Goal: Information Seeking & Learning: Learn about a topic

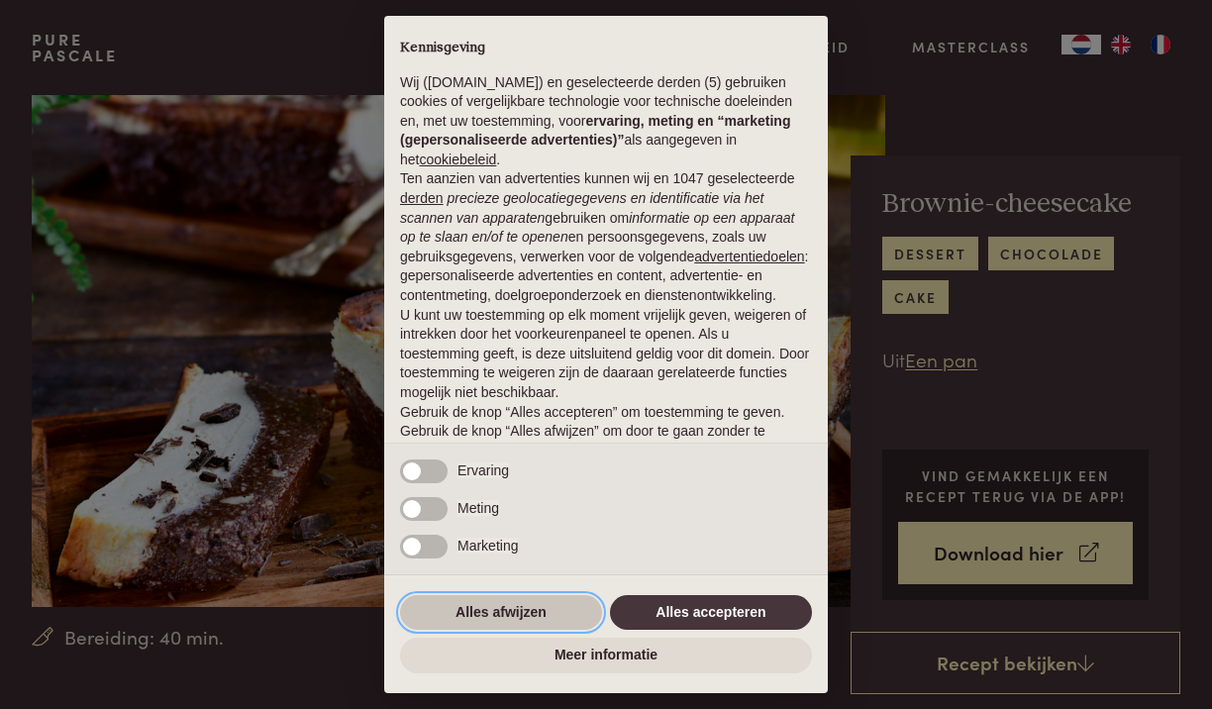
click at [508, 623] on button "Alles afwijzen" at bounding box center [501, 613] width 202 height 36
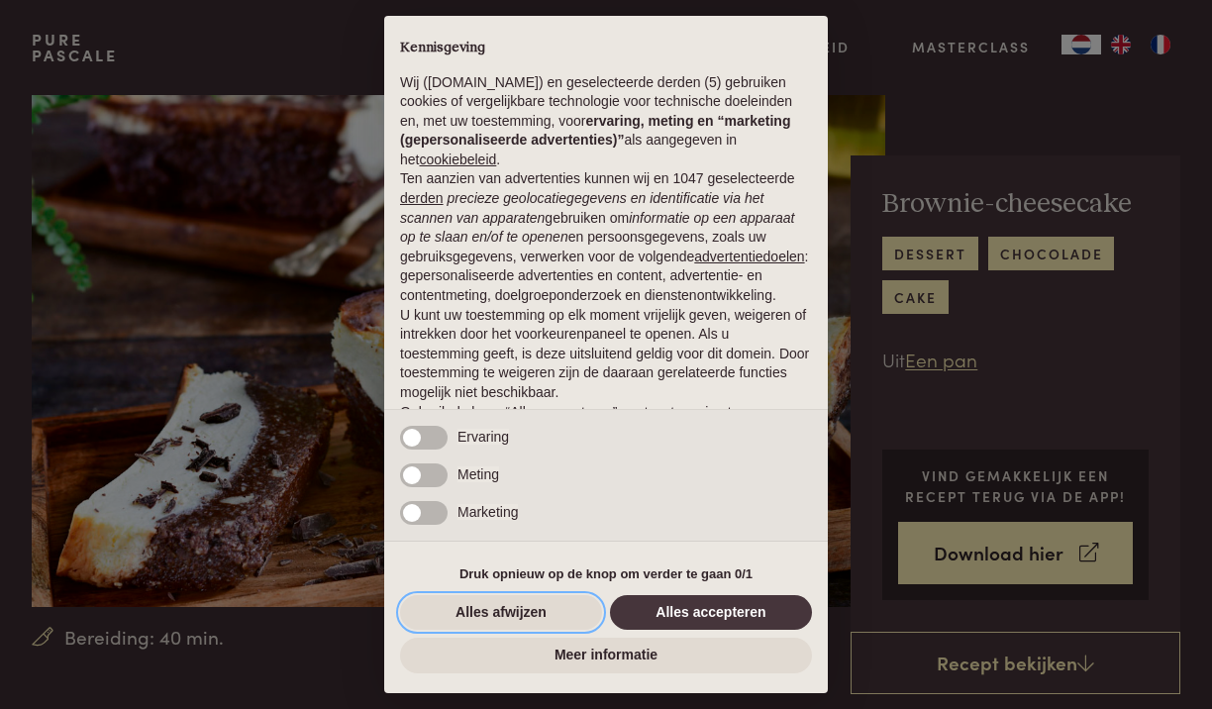
scroll to position [85, 0]
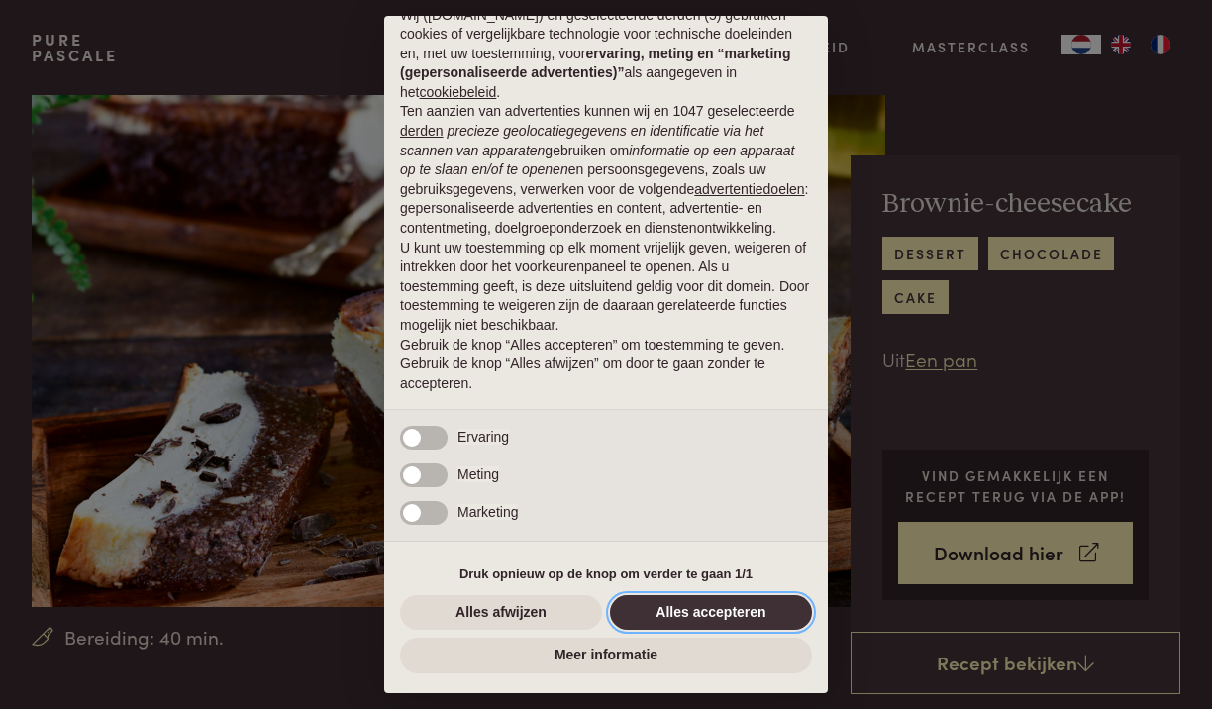
click at [694, 618] on button "Alles accepteren" at bounding box center [711, 613] width 202 height 36
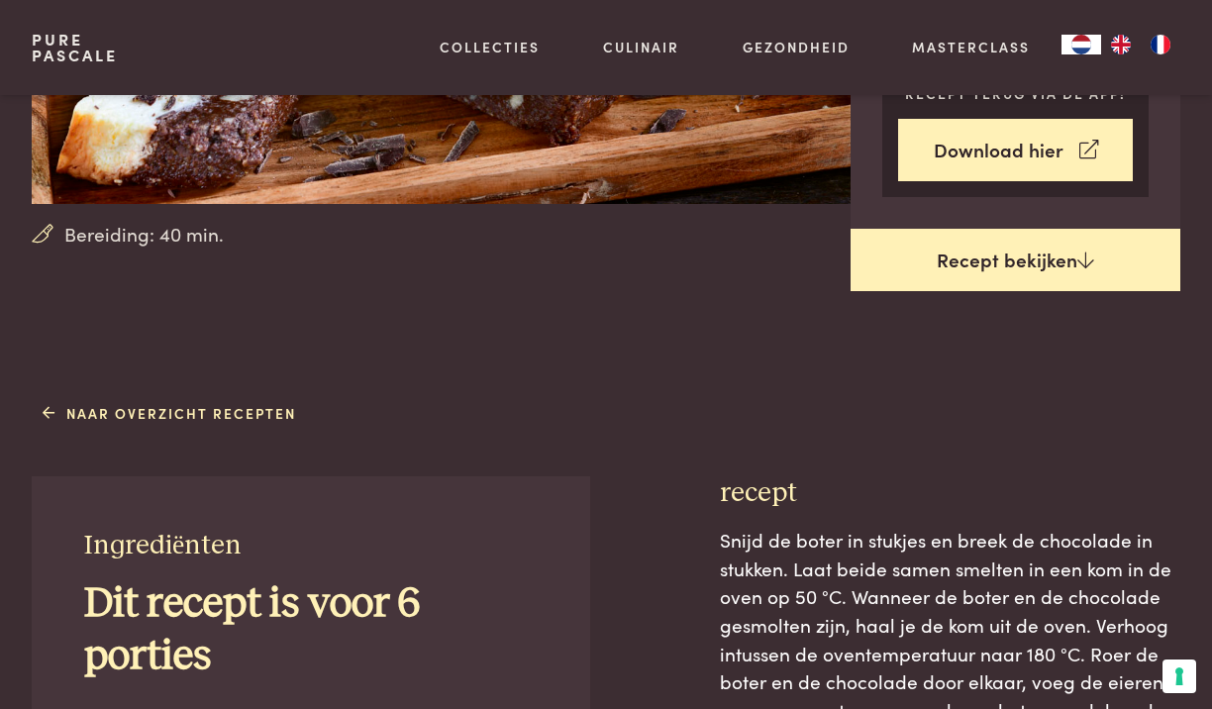
click at [974, 259] on link "Recept bekijken" at bounding box center [1016, 260] width 330 height 63
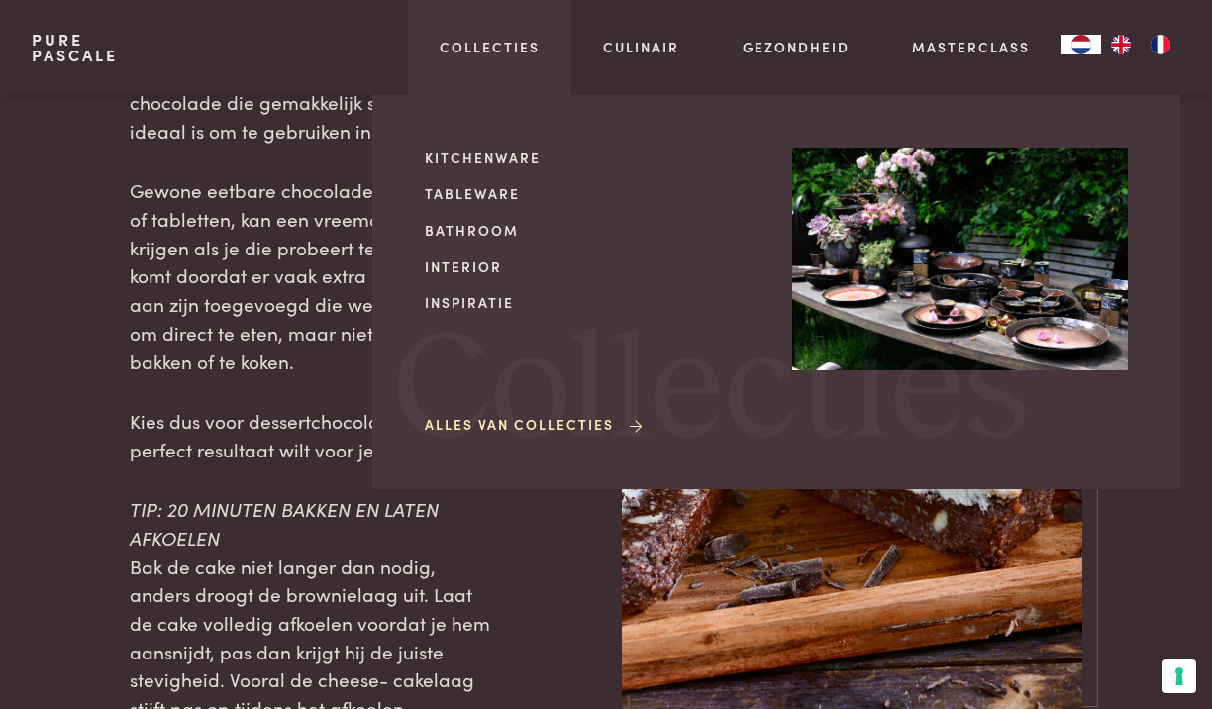
scroll to position [2106, 0]
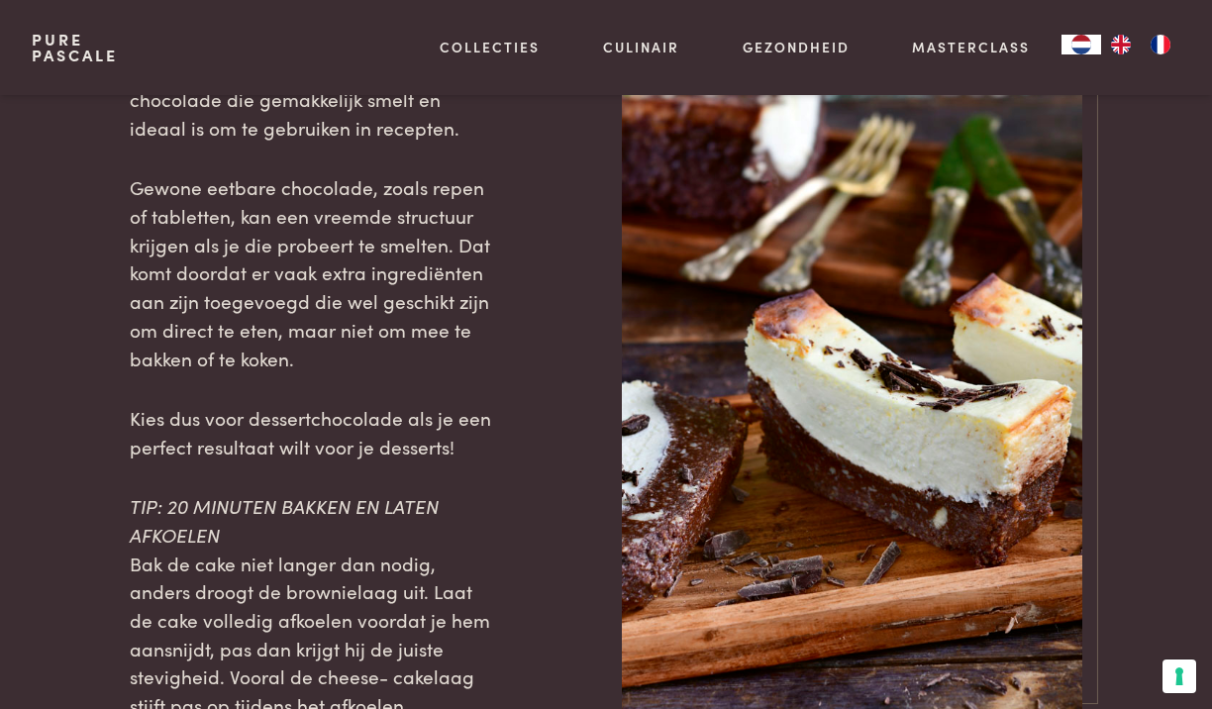
click at [128, 487] on div "TIP: DESSERTCHOCOLADE Dessertchocolade is speciaal ontwikkeld om te verwerken i…" at bounding box center [606, 360] width 1149 height 720
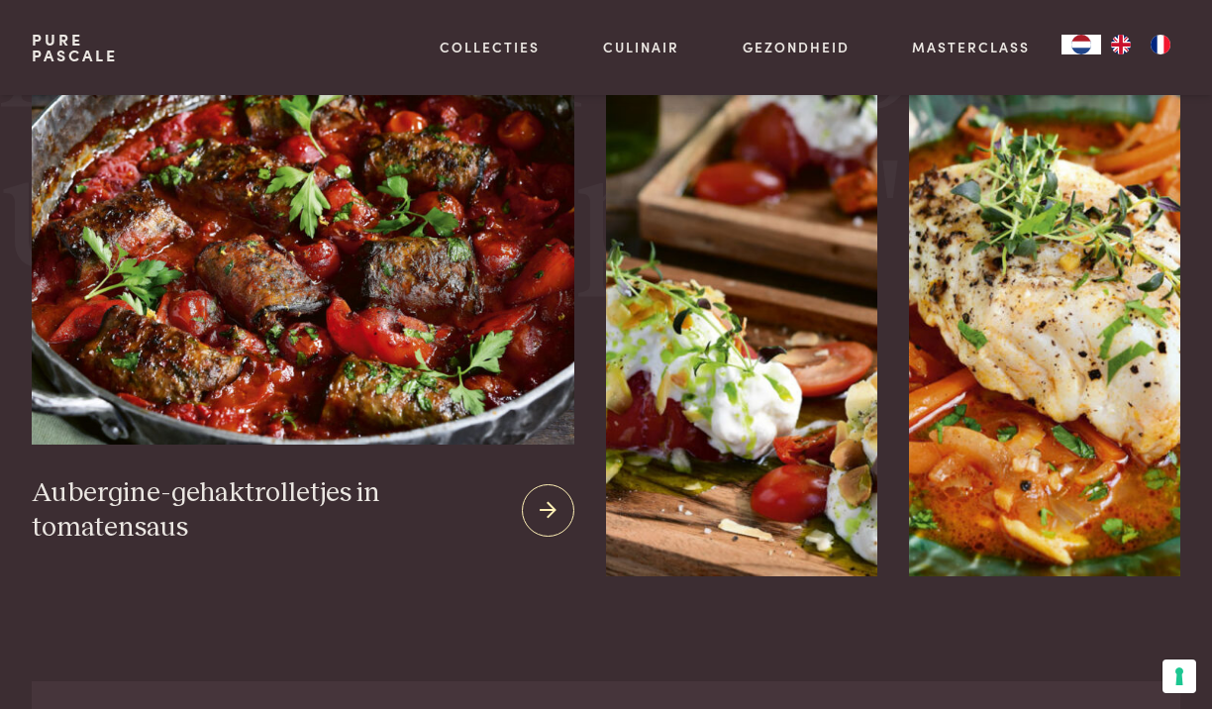
scroll to position [3629, 0]
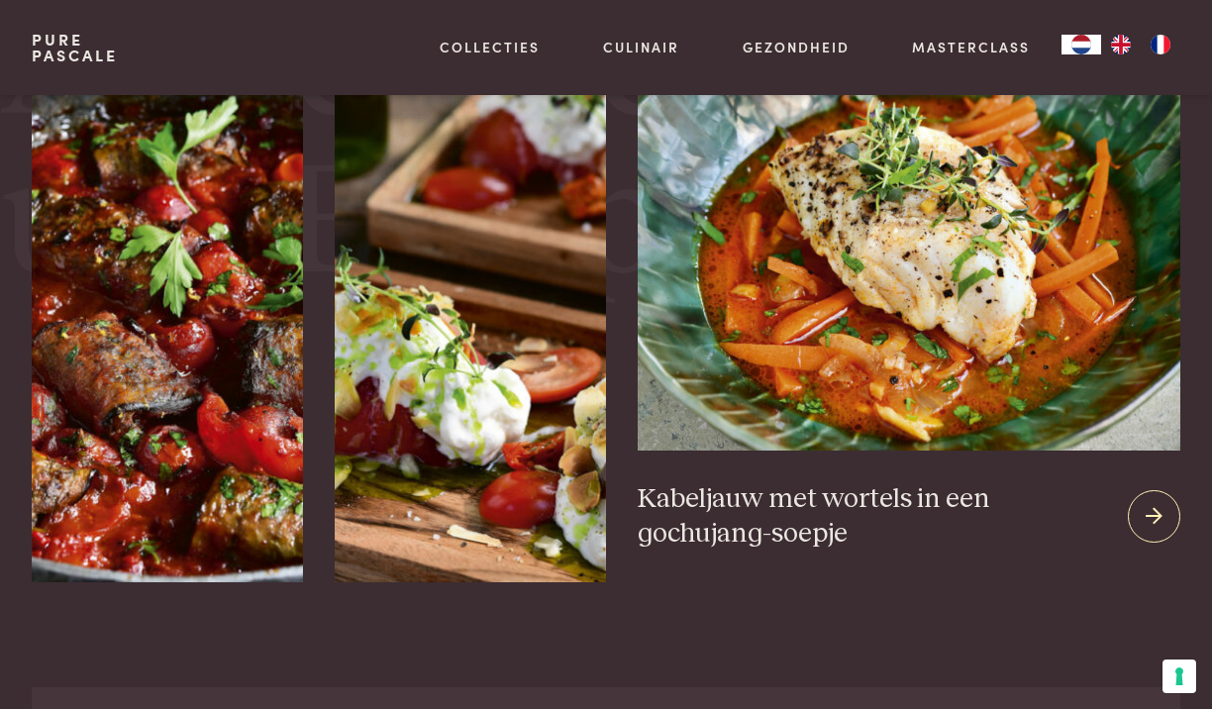
click at [1137, 503] on div at bounding box center [1154, 516] width 52 height 52
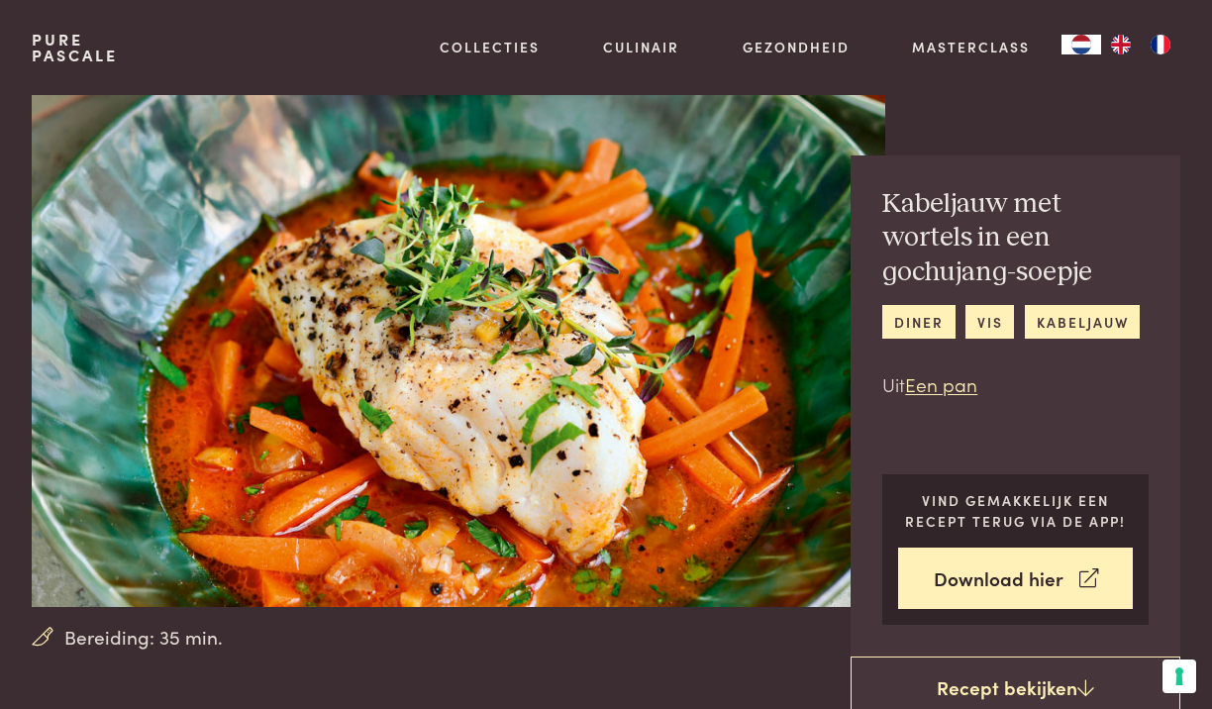
click at [1207, 359] on div "Bereiding: 35 min. Kabeljauw met wortels in een gochujang-soepje diner vis kabe…" at bounding box center [606, 377] width 1212 height 565
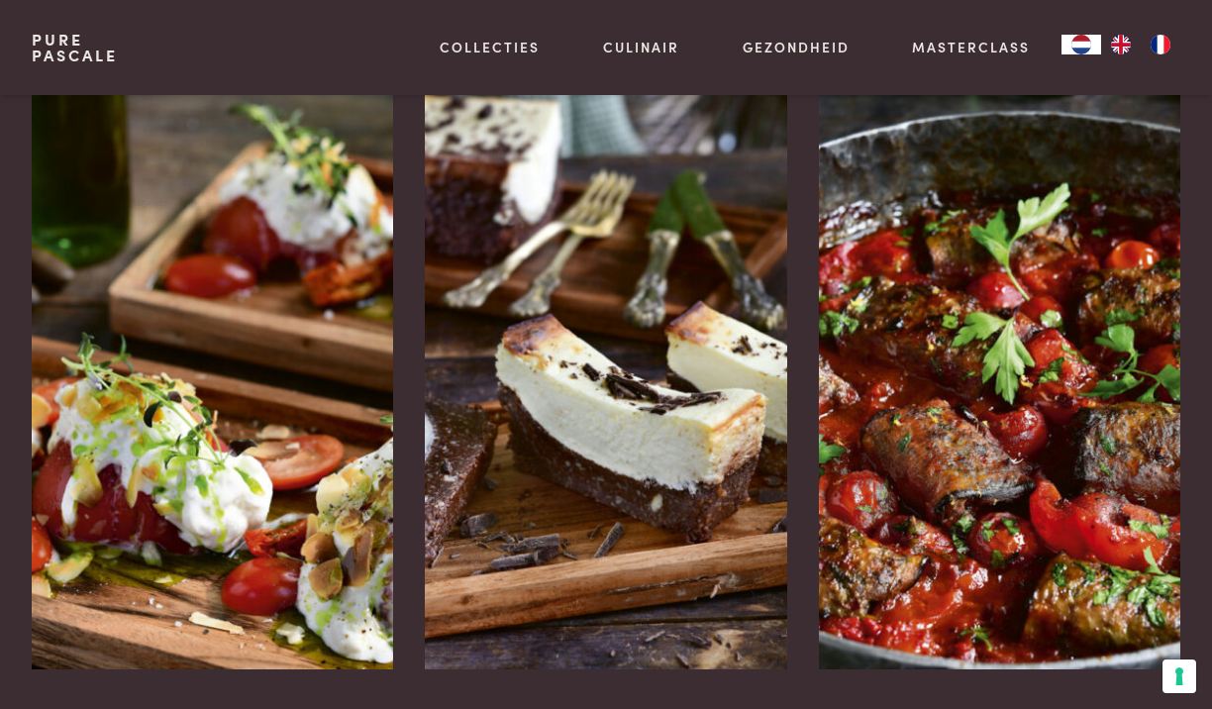
scroll to position [3414, 0]
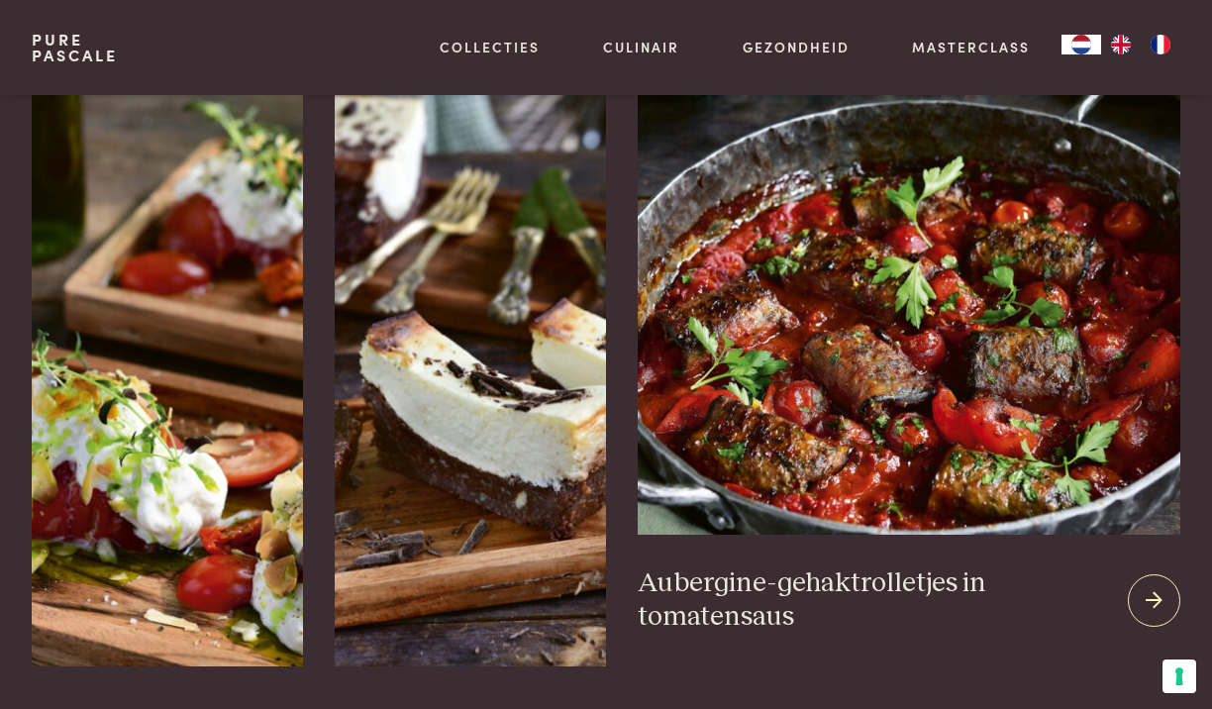
click at [1154, 586] on icon at bounding box center [1154, 600] width 17 height 29
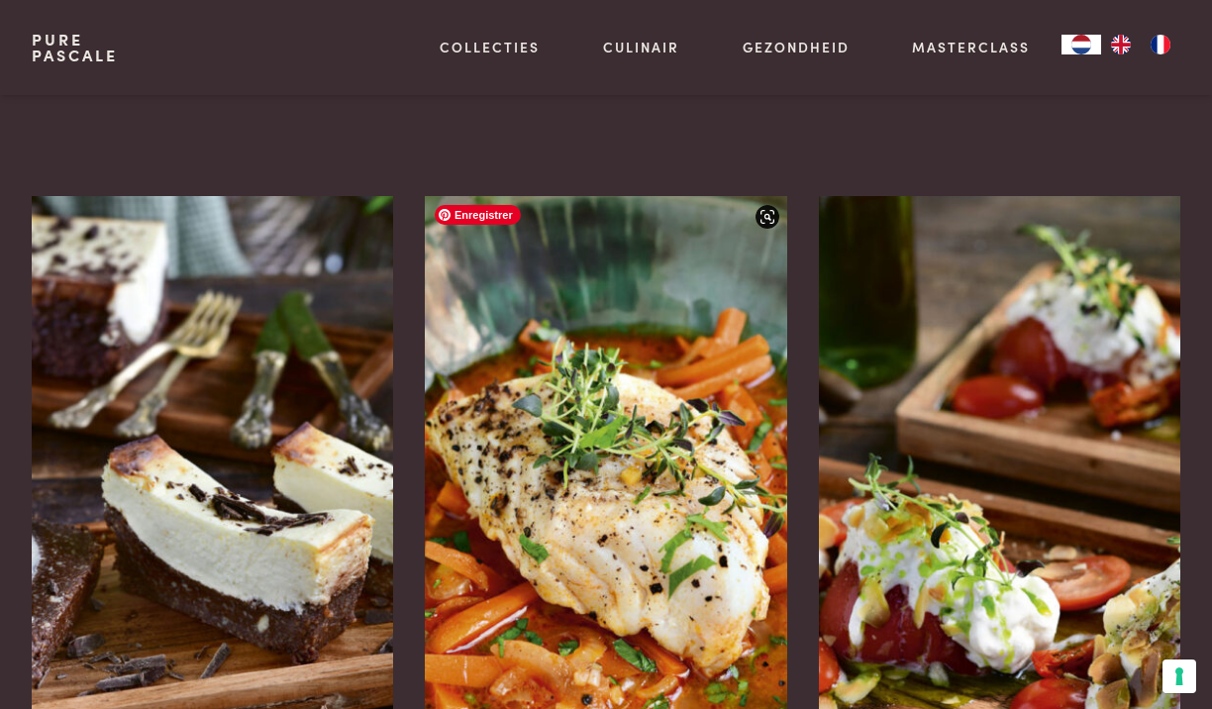
scroll to position [3444, 0]
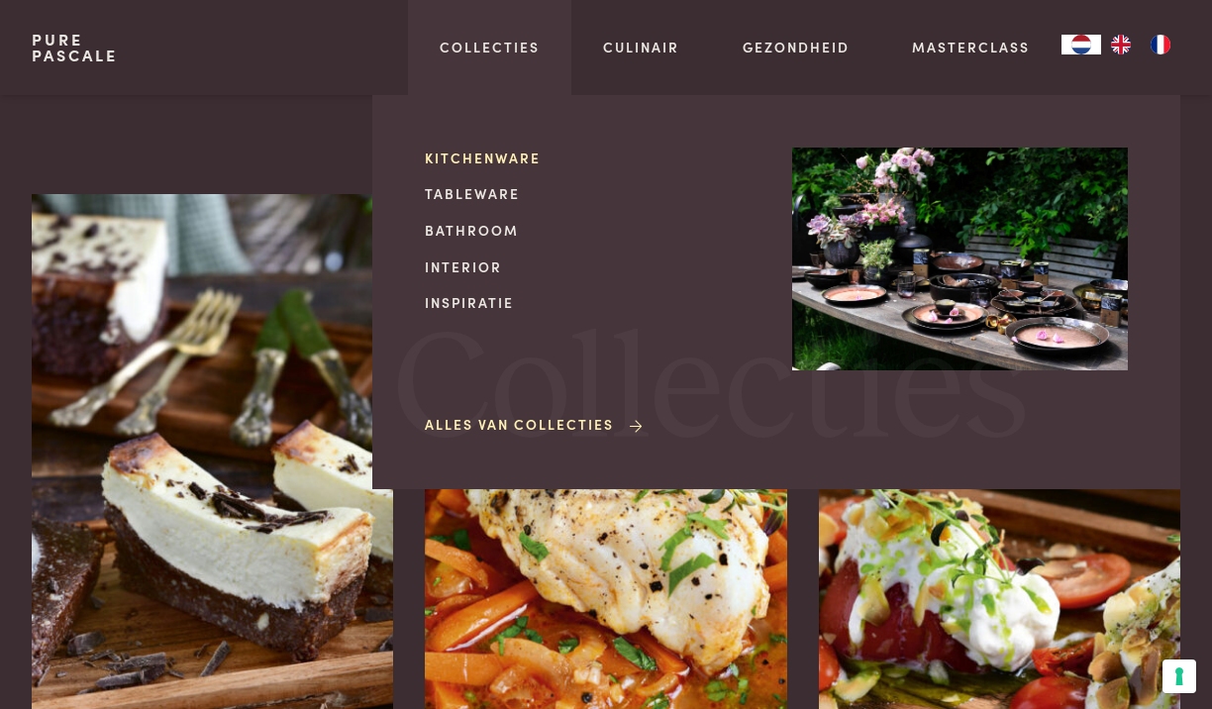
click at [472, 159] on link "Kitchenware" at bounding box center [593, 158] width 336 height 21
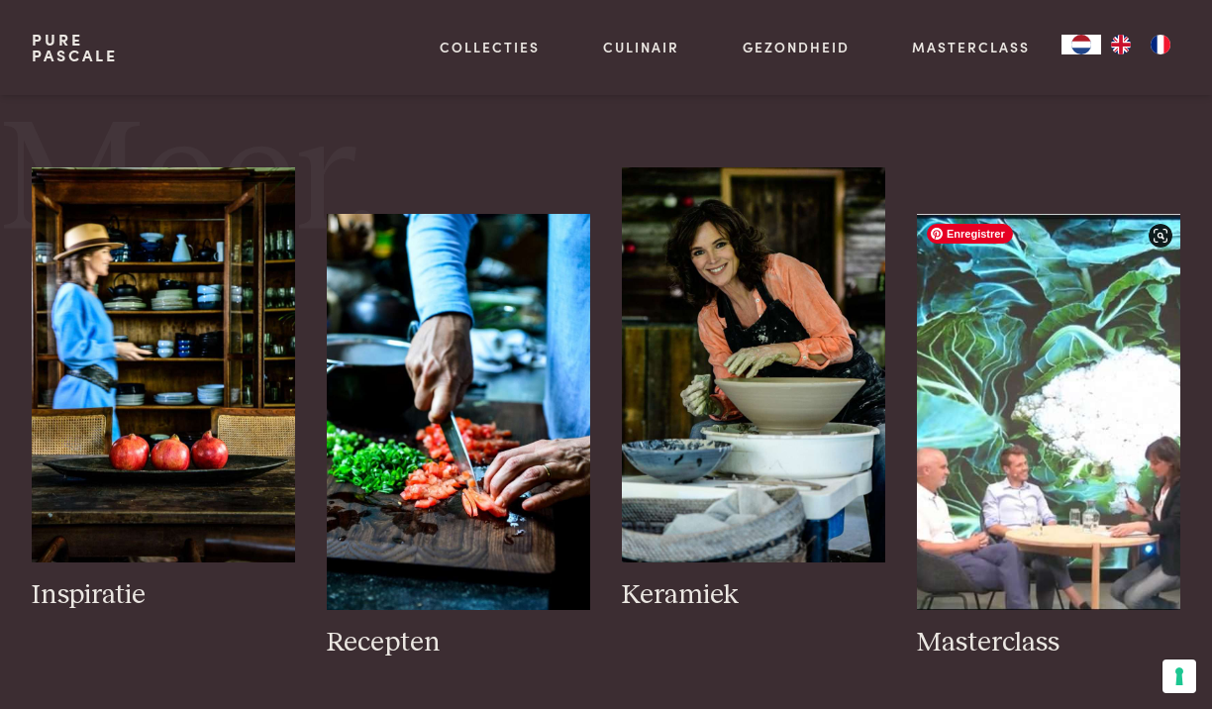
scroll to position [741, 0]
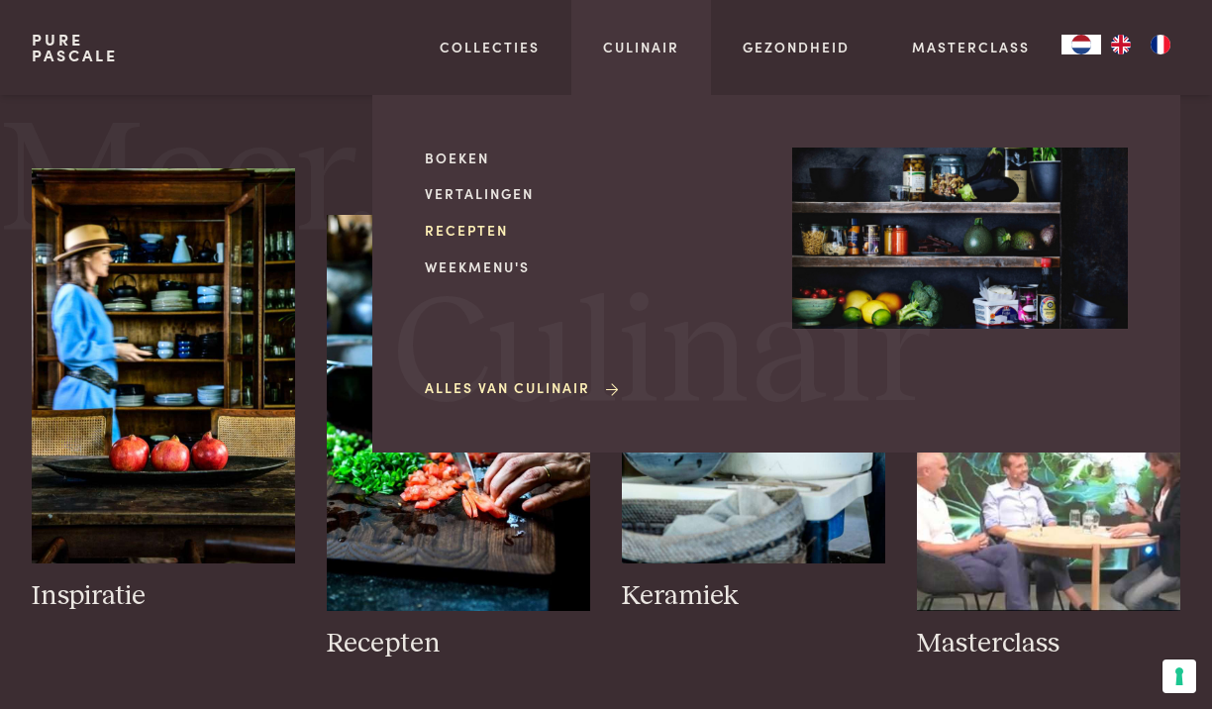
click at [473, 233] on link "Recepten" at bounding box center [593, 230] width 336 height 21
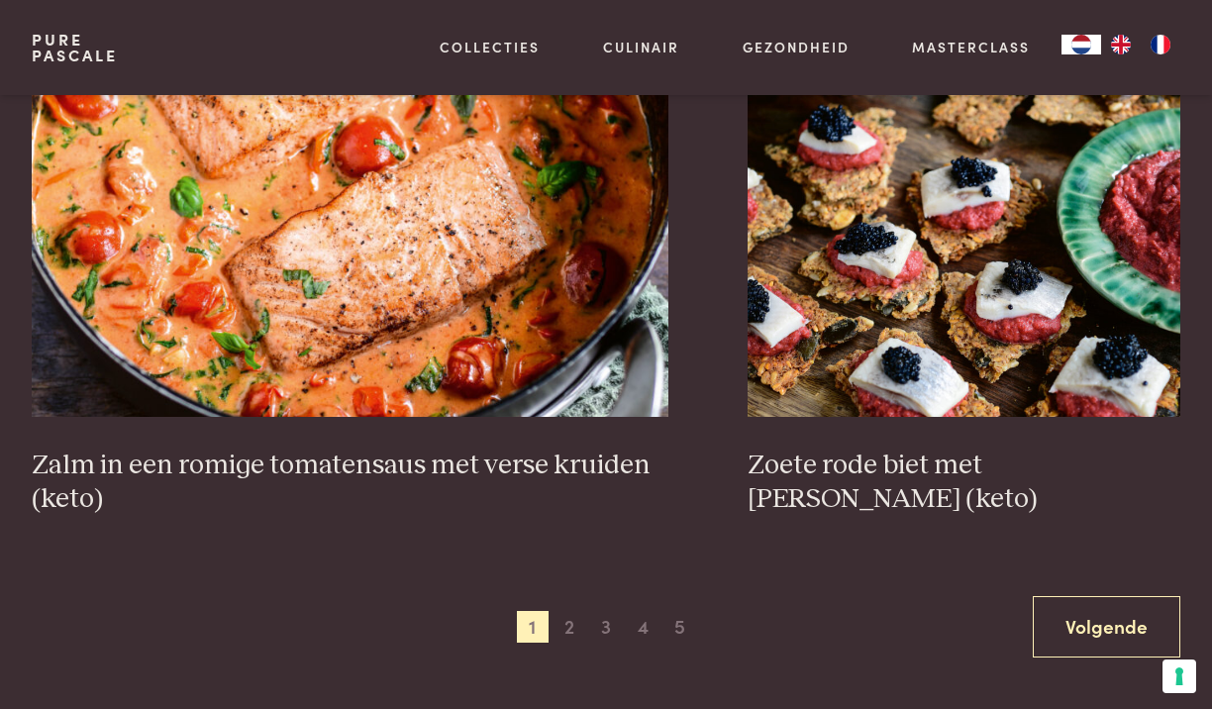
scroll to position [3434, 0]
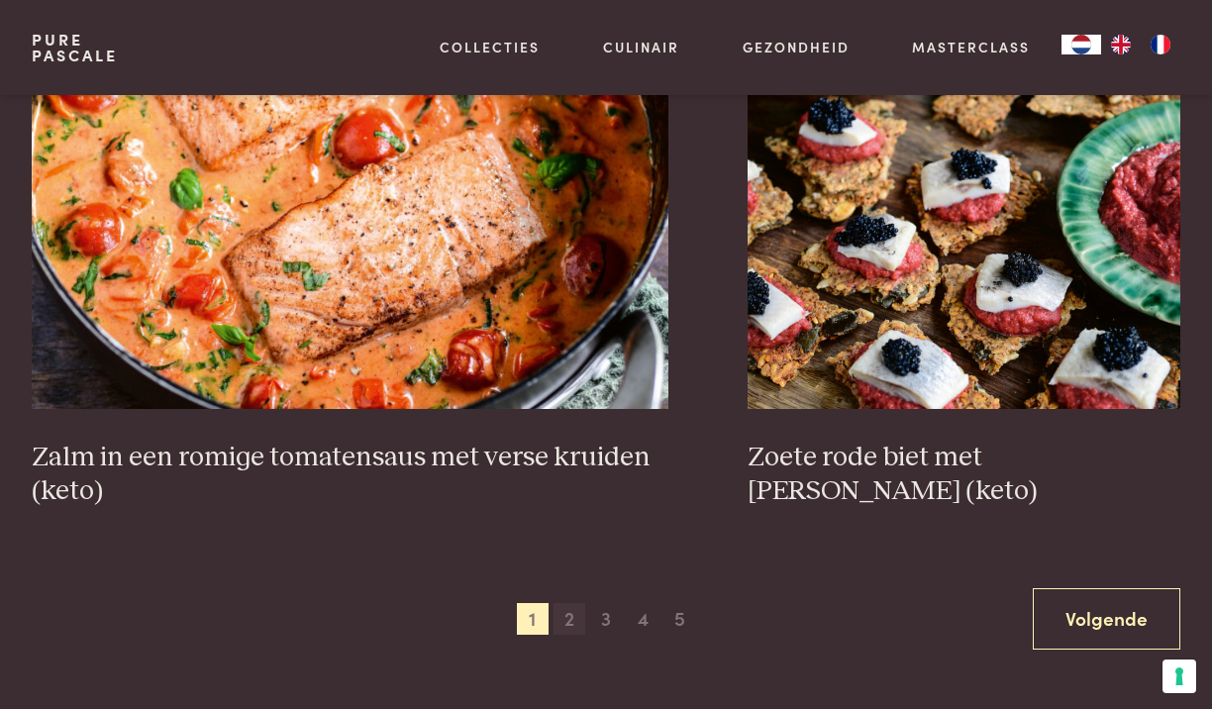
click at [567, 622] on span "2" at bounding box center [570, 619] width 32 height 32
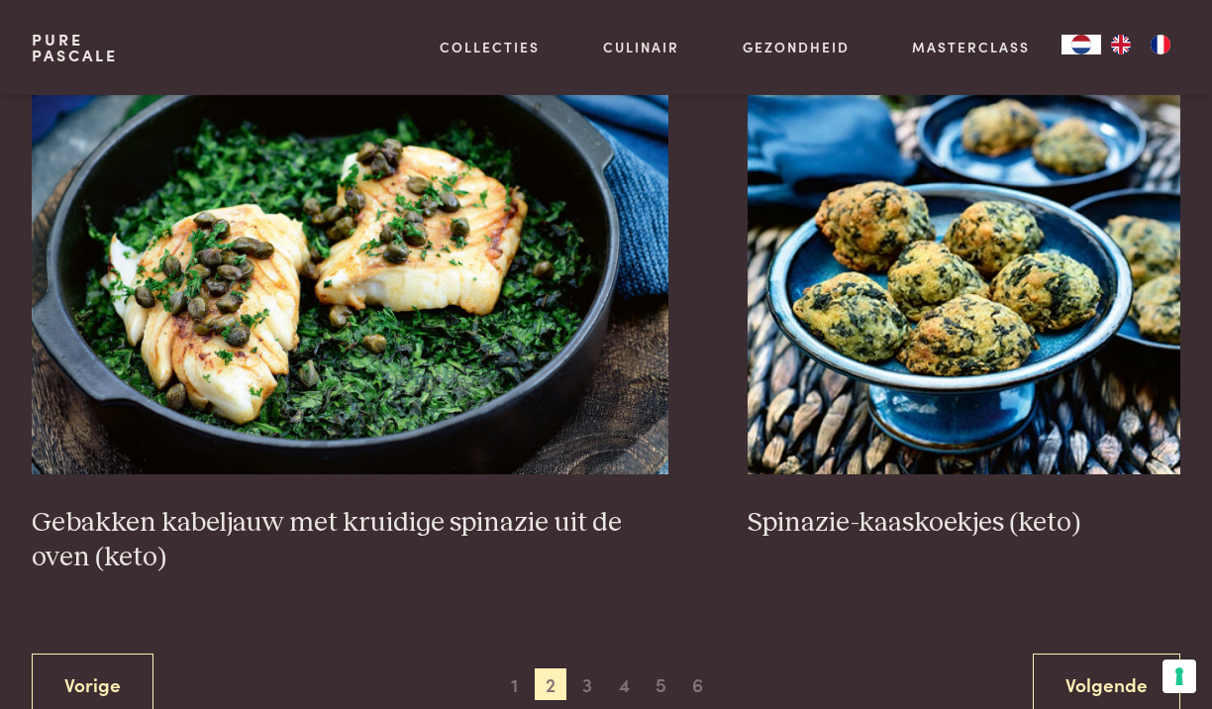
scroll to position [3401, 0]
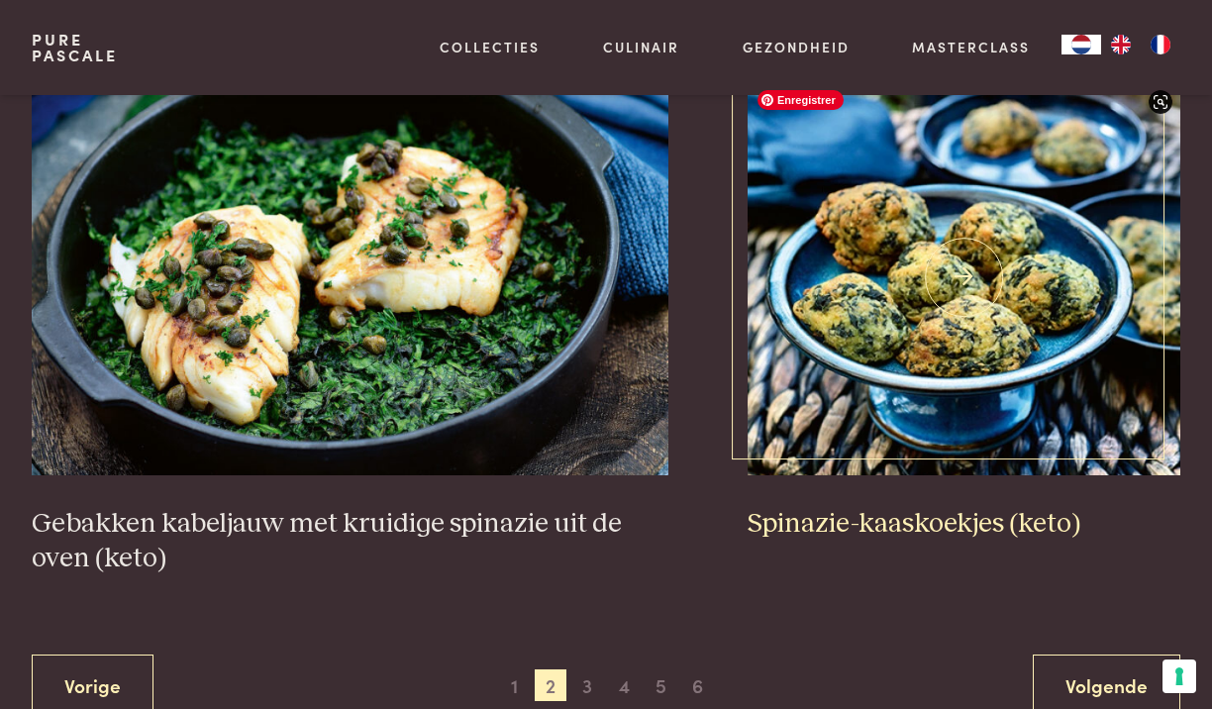
click at [897, 397] on img at bounding box center [964, 277] width 433 height 396
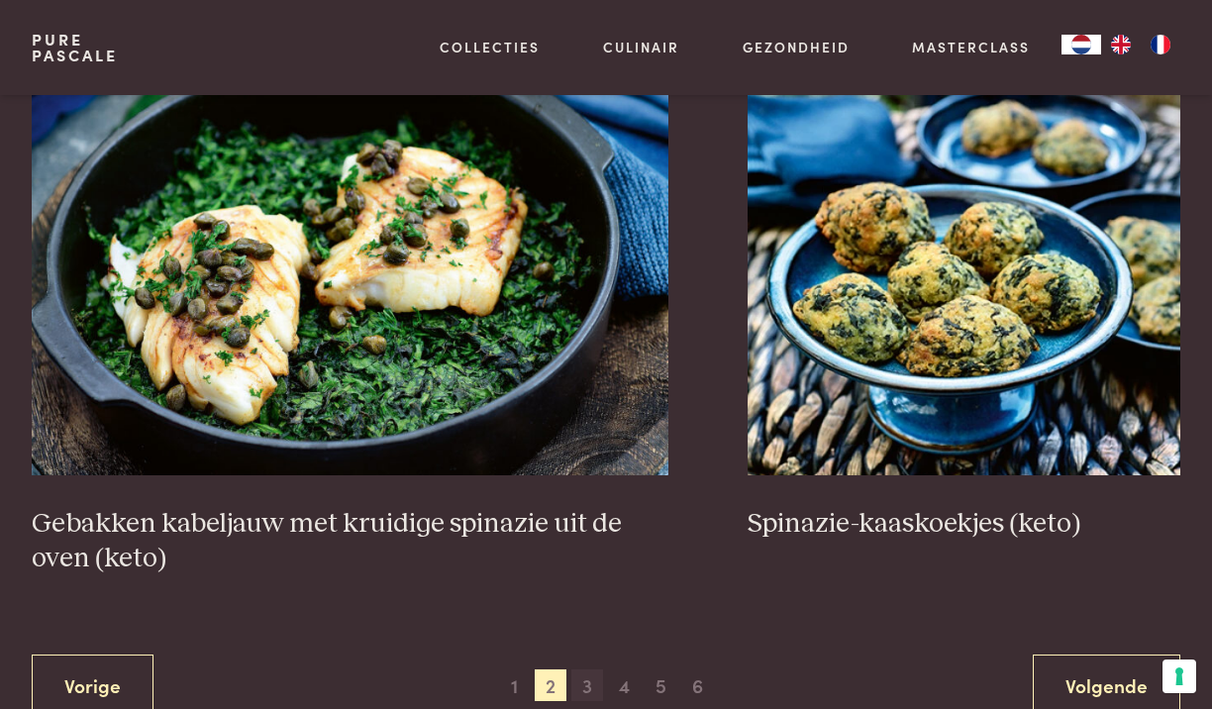
click at [589, 690] on span "3" at bounding box center [587, 686] width 32 height 32
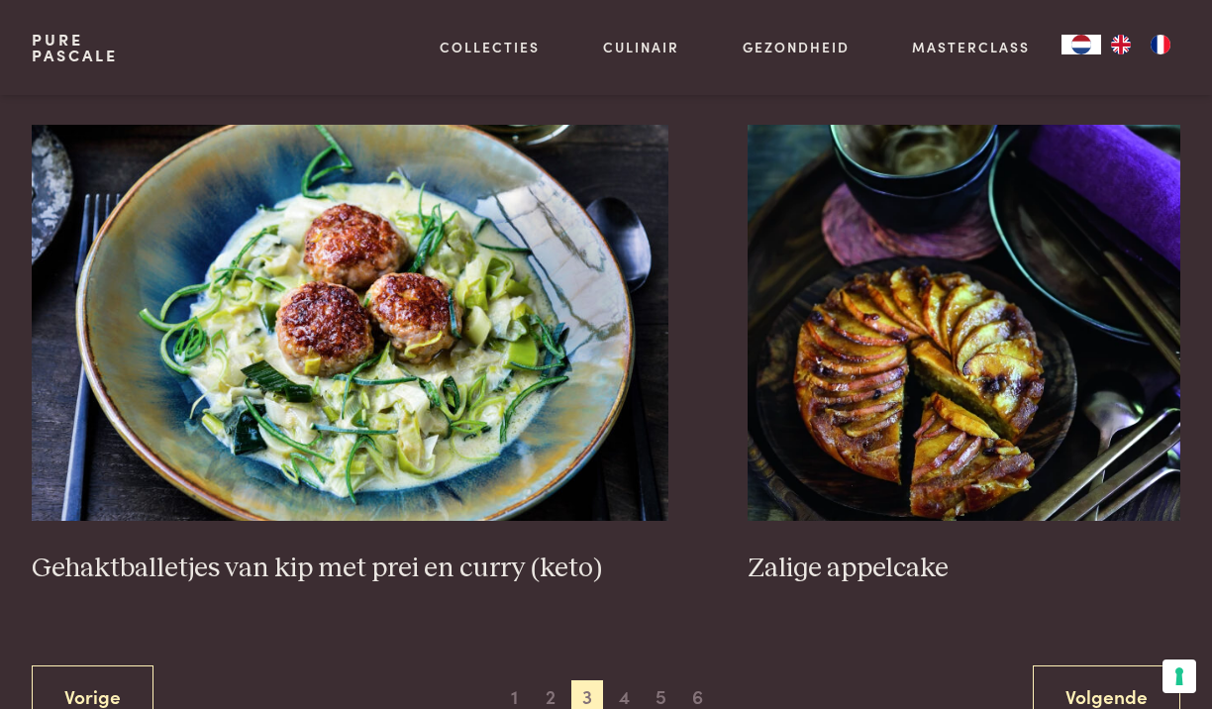
scroll to position [3551, 0]
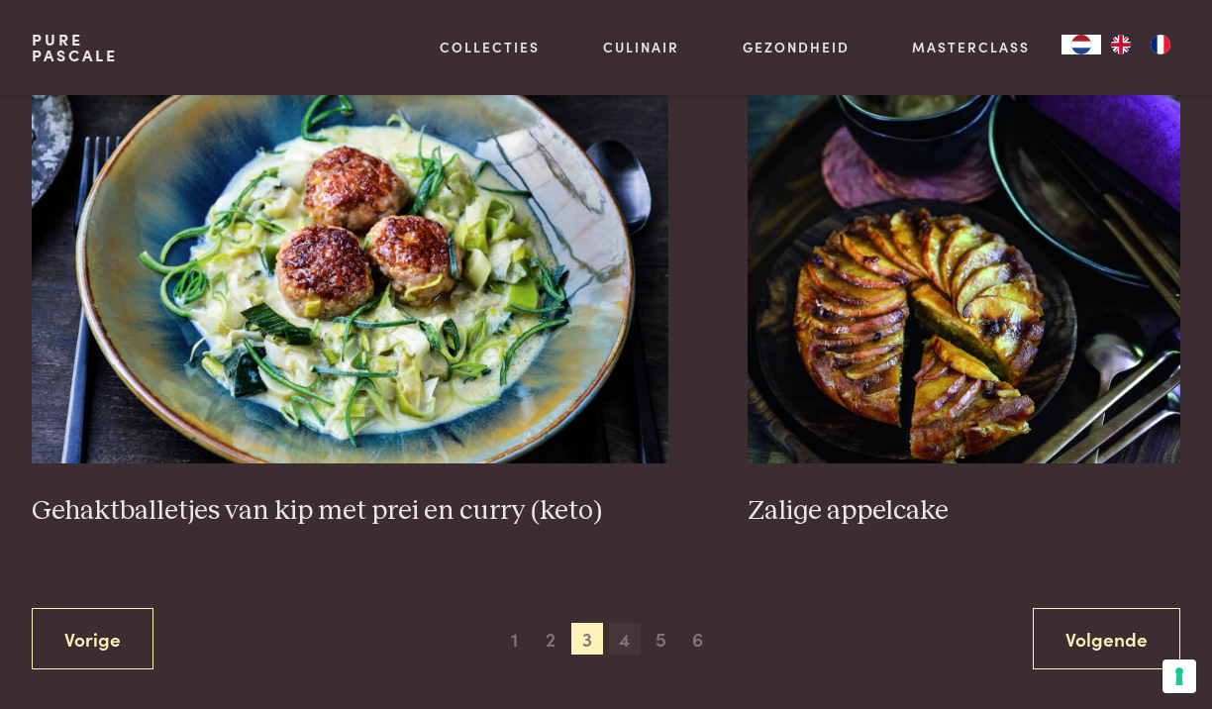
click at [626, 644] on span "4" at bounding box center [625, 639] width 32 height 32
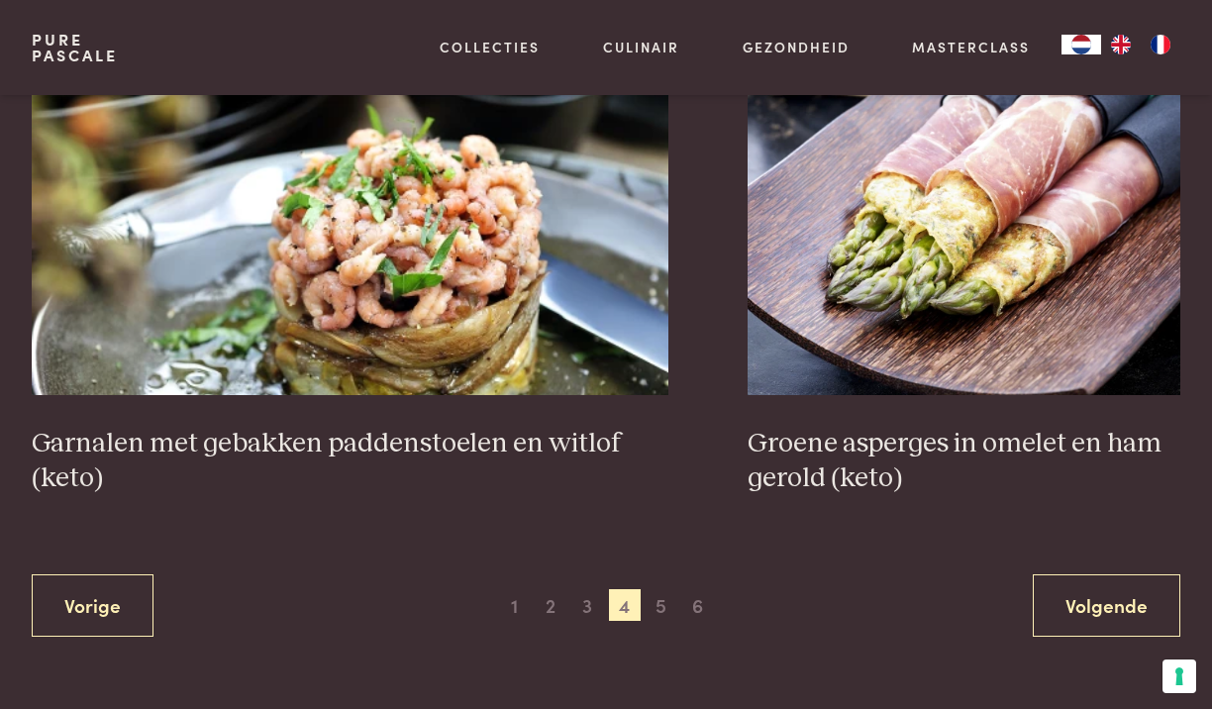
scroll to position [3497, 0]
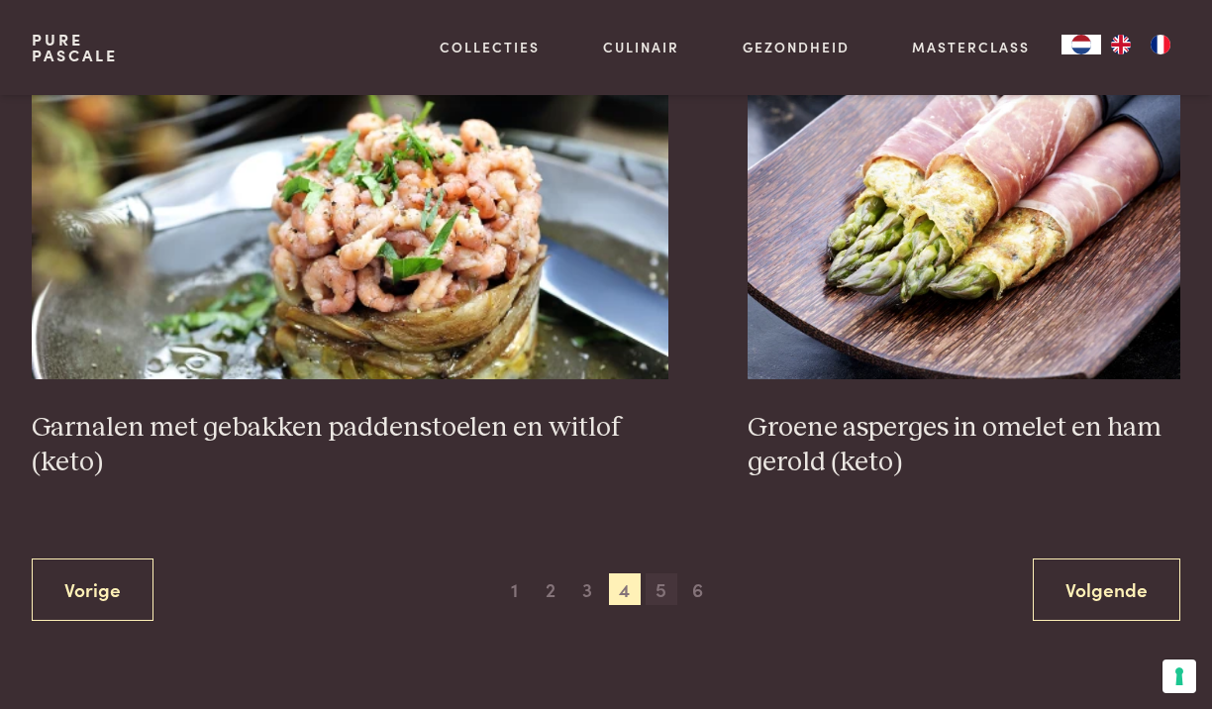
click at [660, 596] on span "5" at bounding box center [662, 589] width 32 height 32
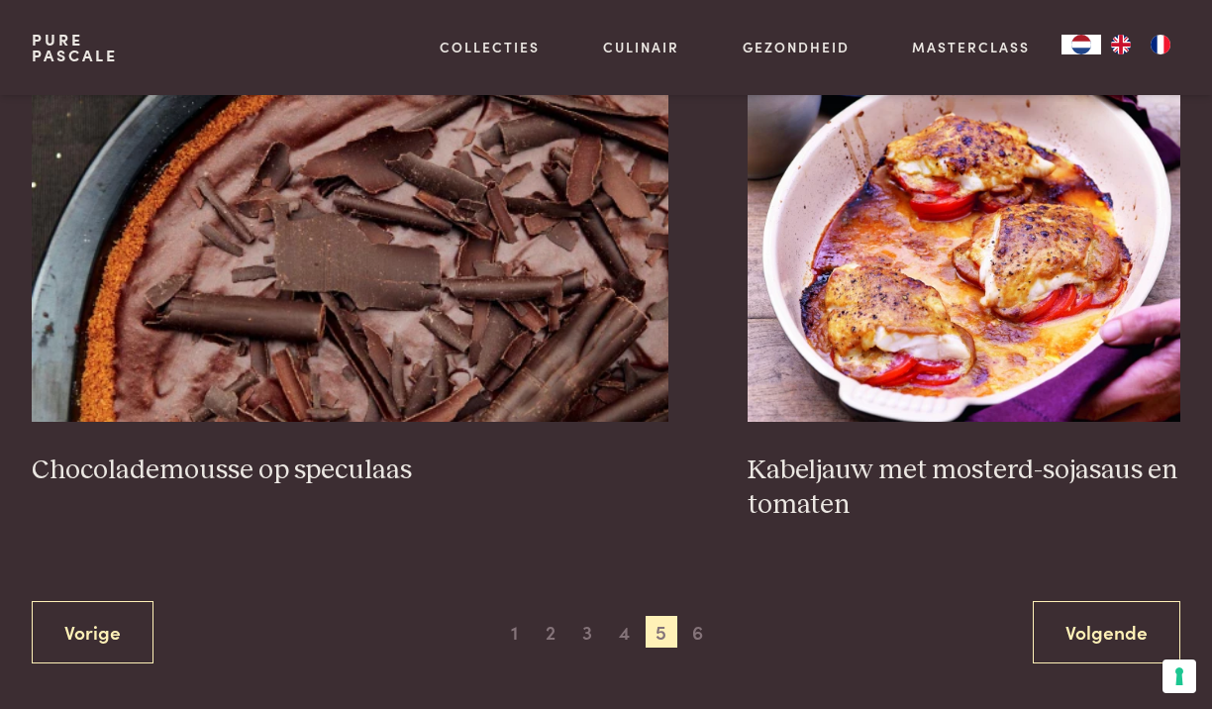
scroll to position [3567, 0]
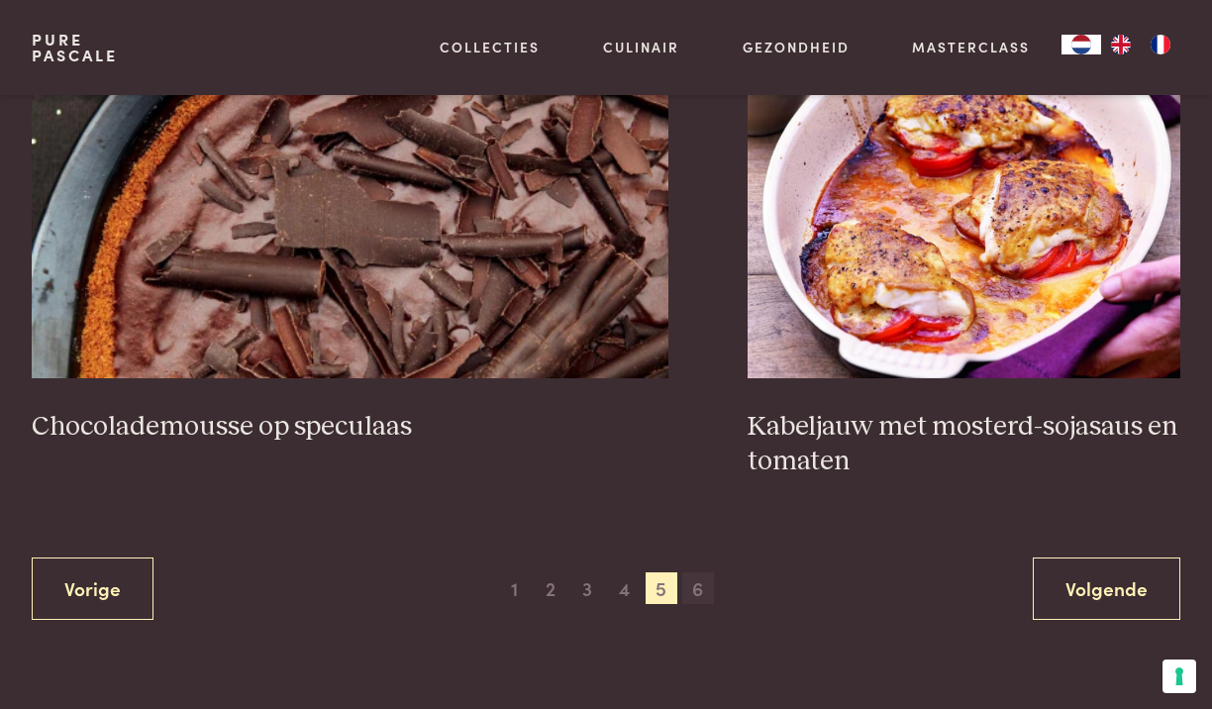
click at [698, 588] on span "6" at bounding box center [698, 588] width 32 height 32
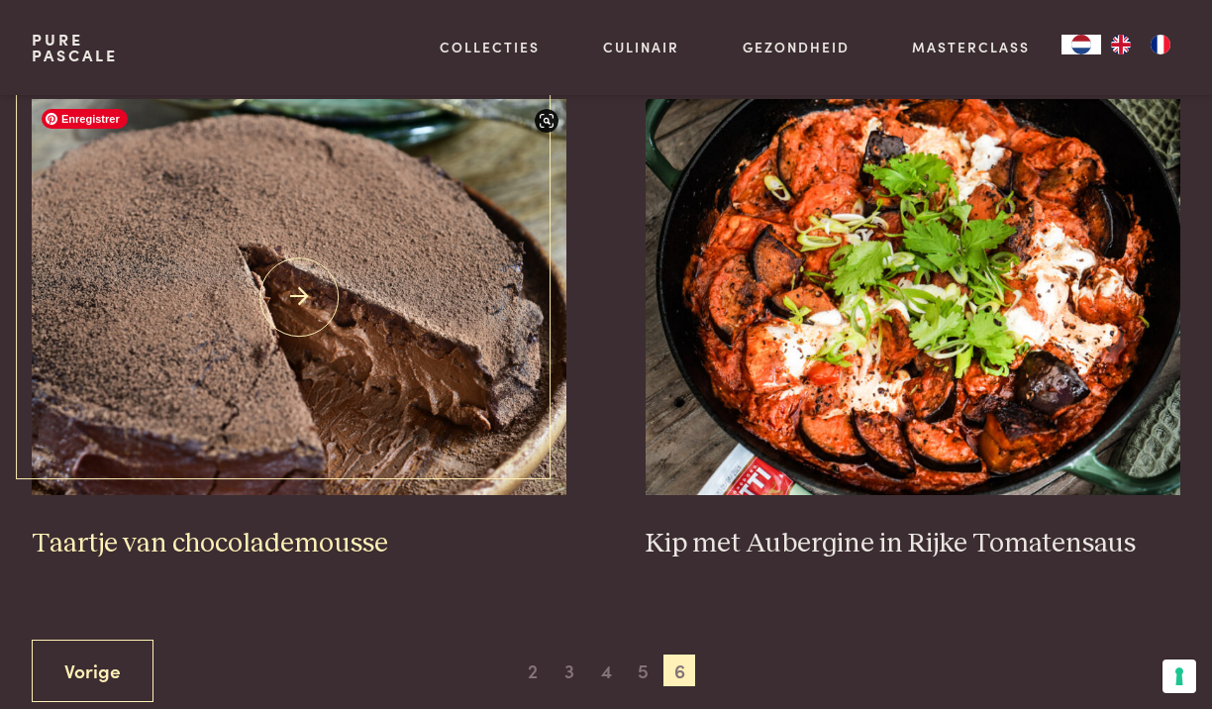
scroll to position [614, 0]
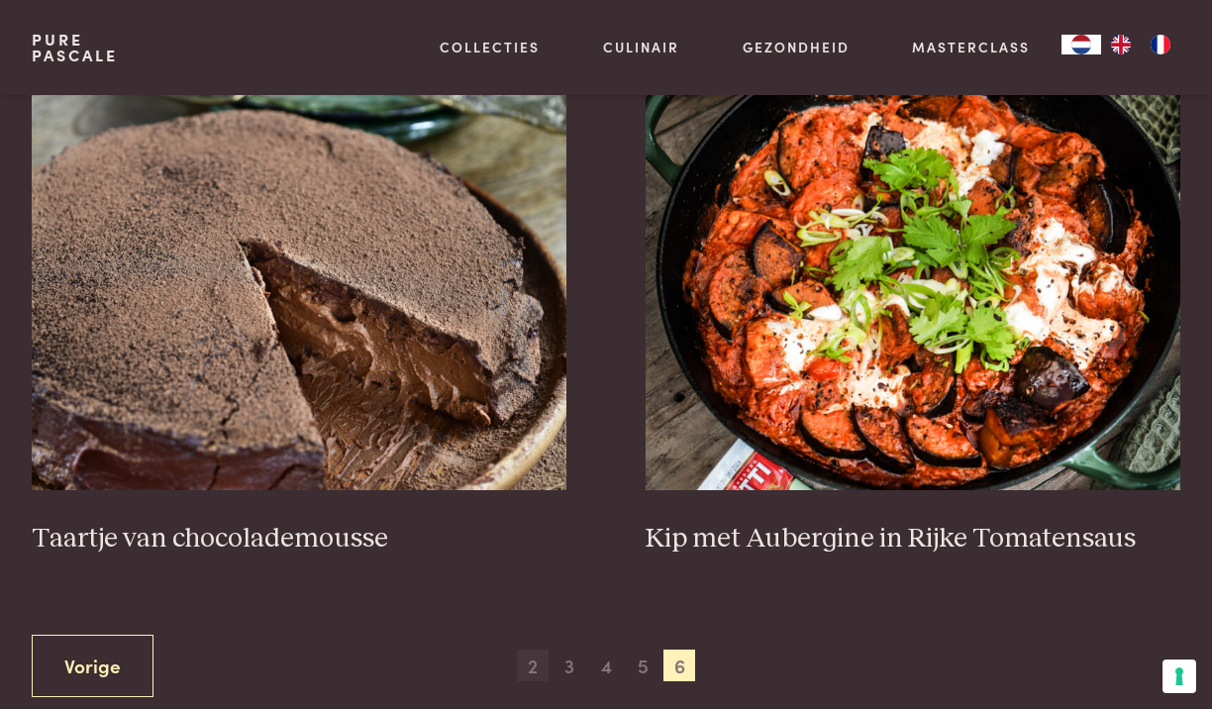
click at [528, 674] on span "2" at bounding box center [533, 666] width 32 height 32
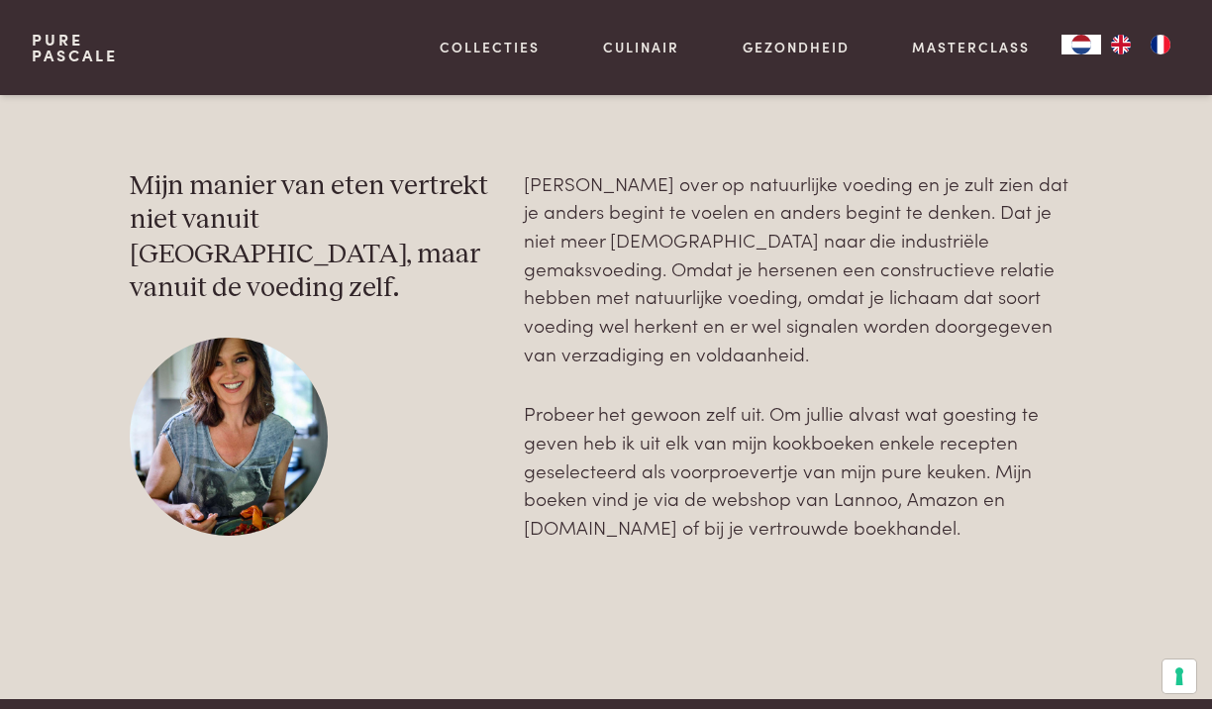
scroll to position [2947, 0]
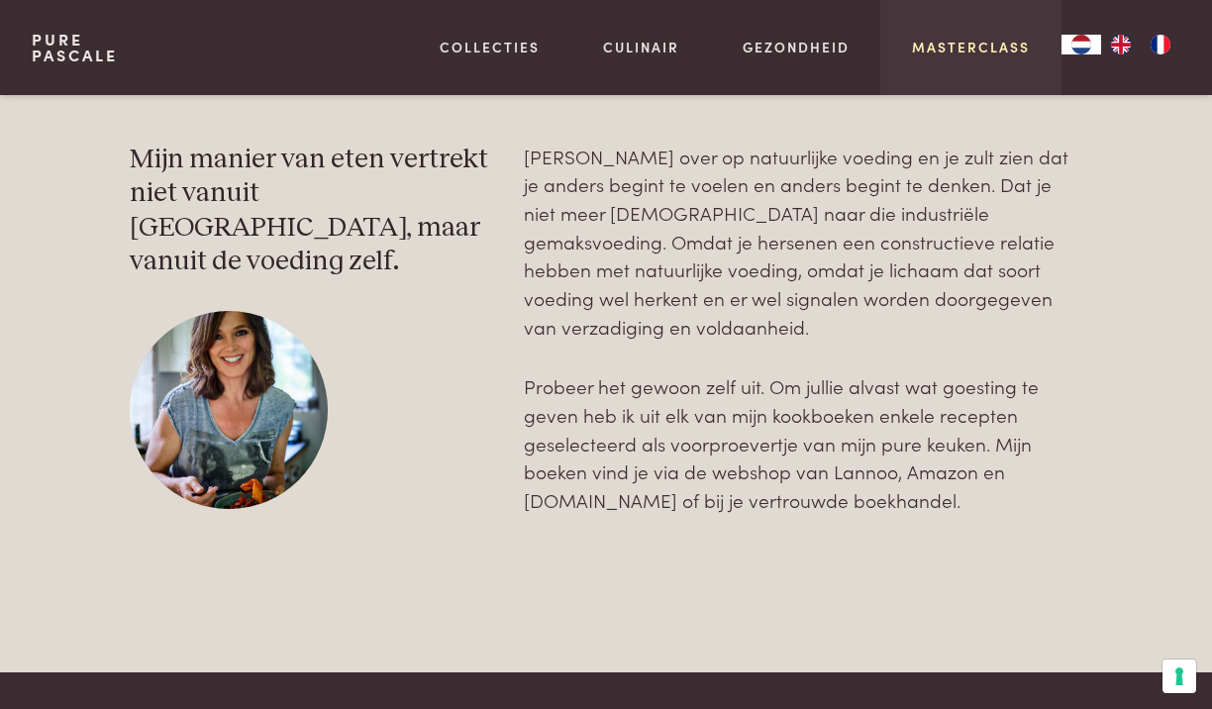
click at [930, 45] on link "Masterclass" at bounding box center [971, 47] width 118 height 21
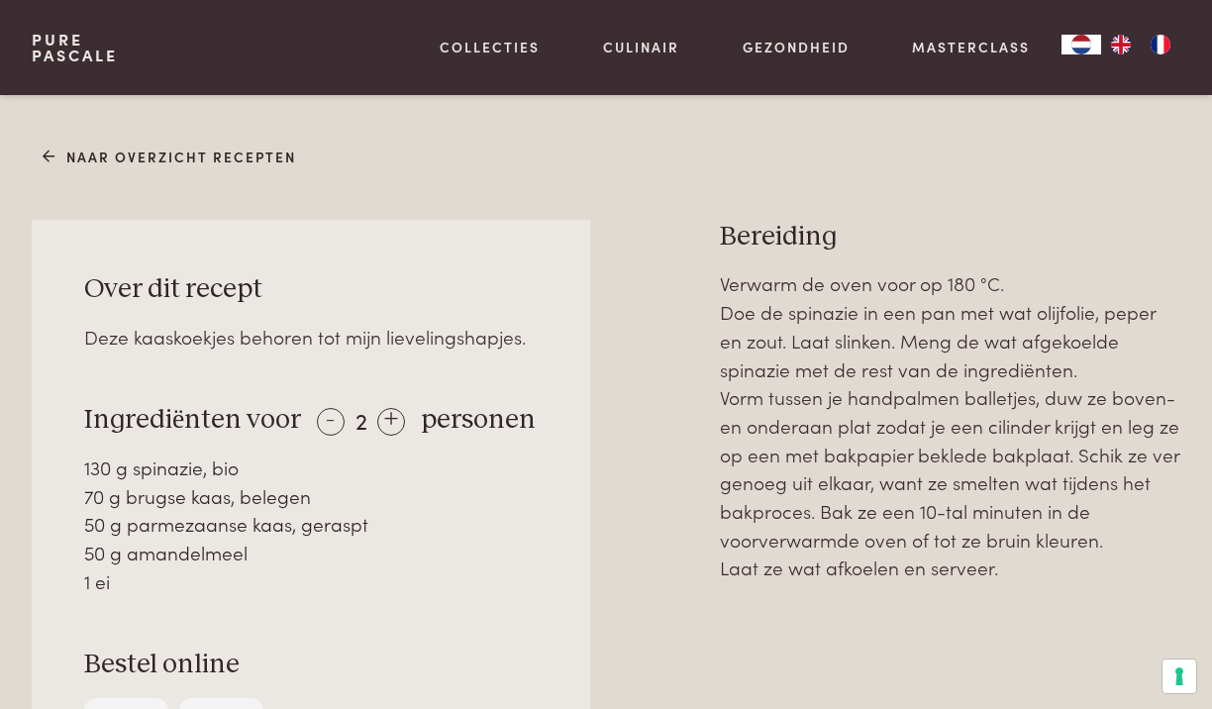
scroll to position [781, 0]
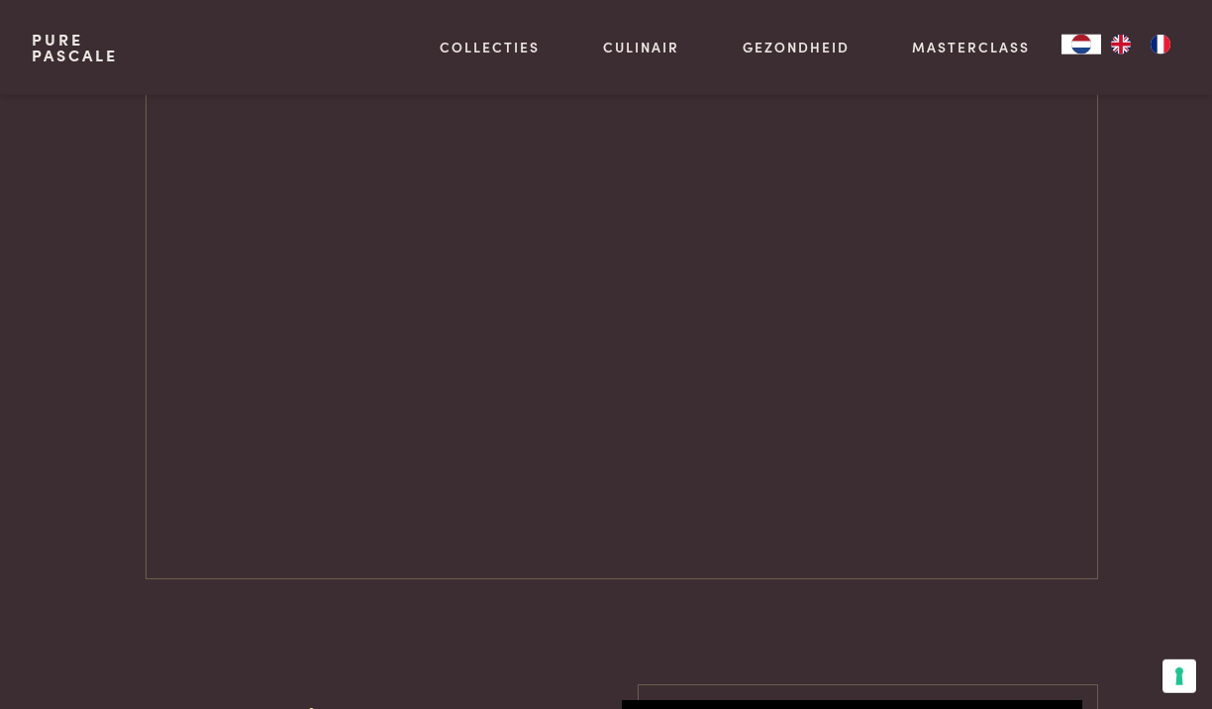
scroll to position [2486, 0]
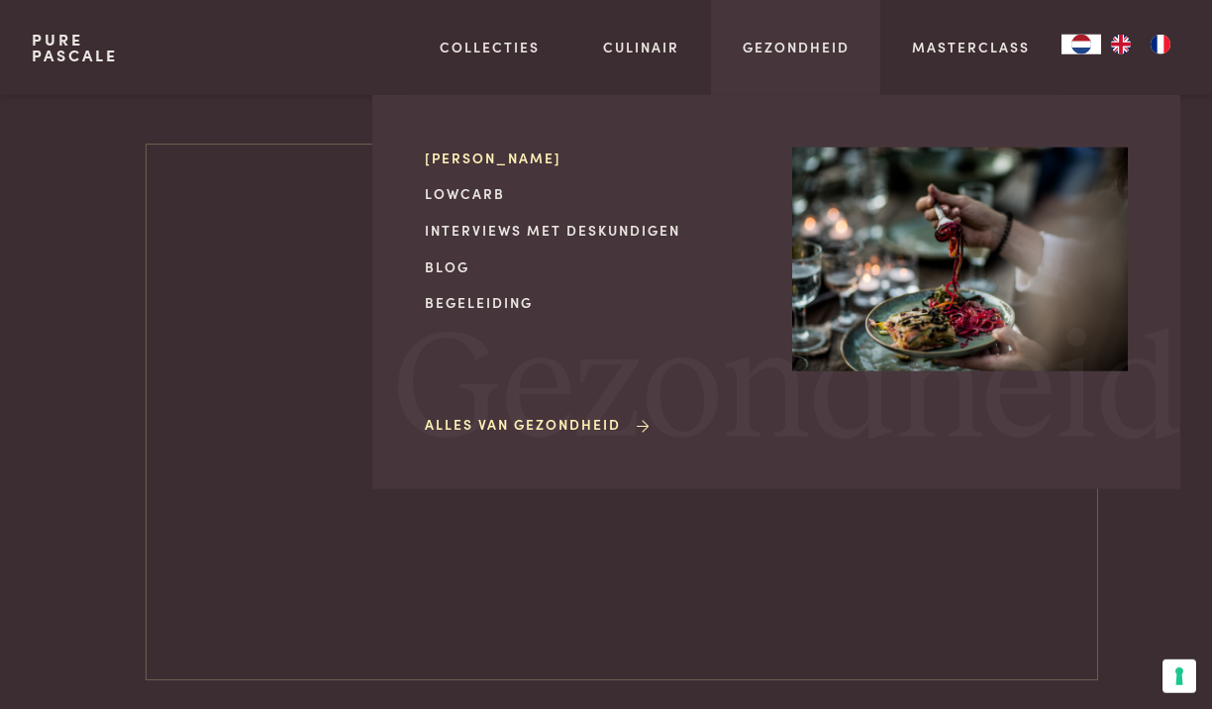
click at [529, 151] on link "[PERSON_NAME]" at bounding box center [593, 158] width 336 height 21
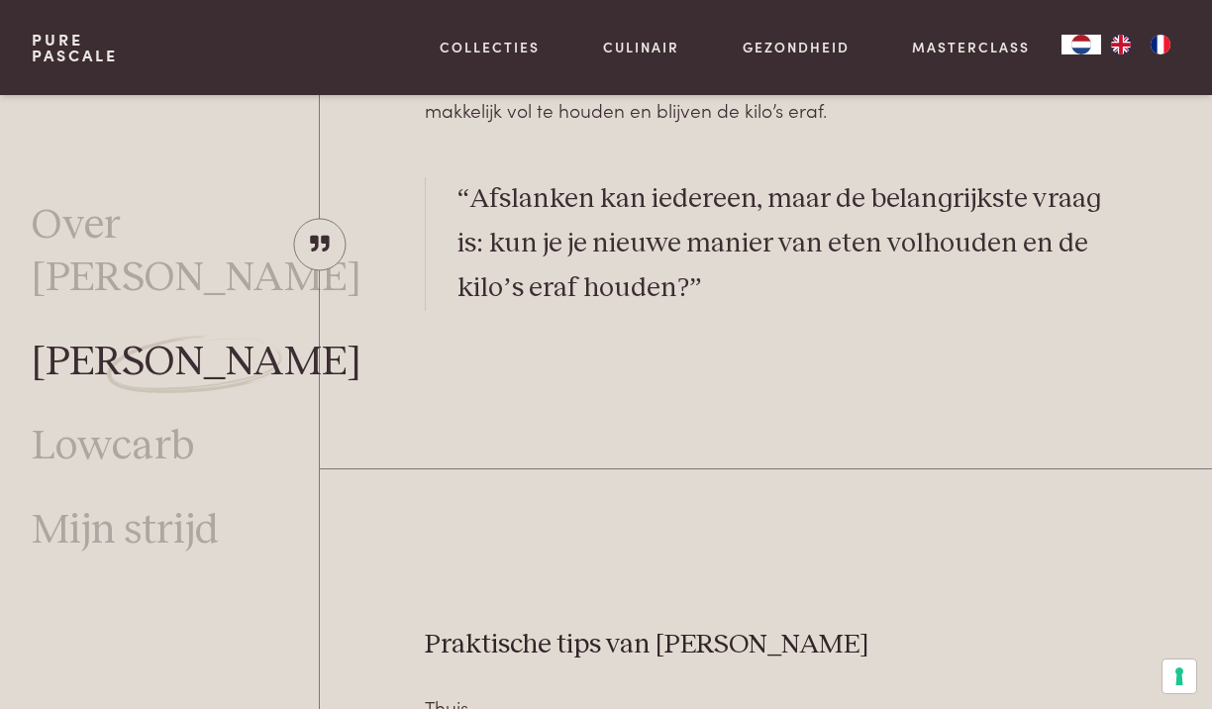
scroll to position [4817, 0]
